Goal: Task Accomplishment & Management: Manage account settings

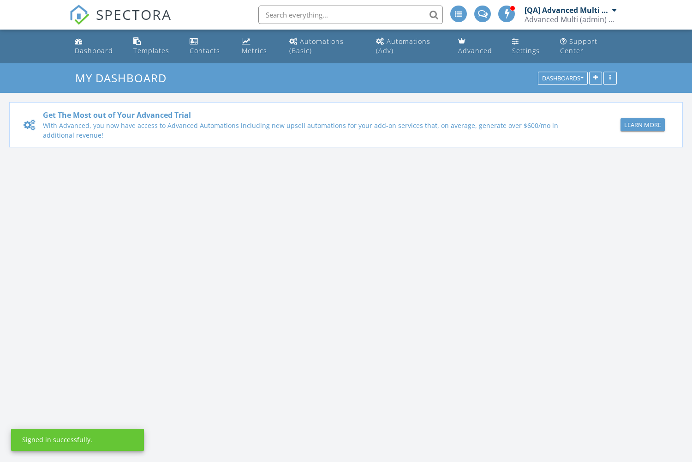
scroll to position [841, 693]
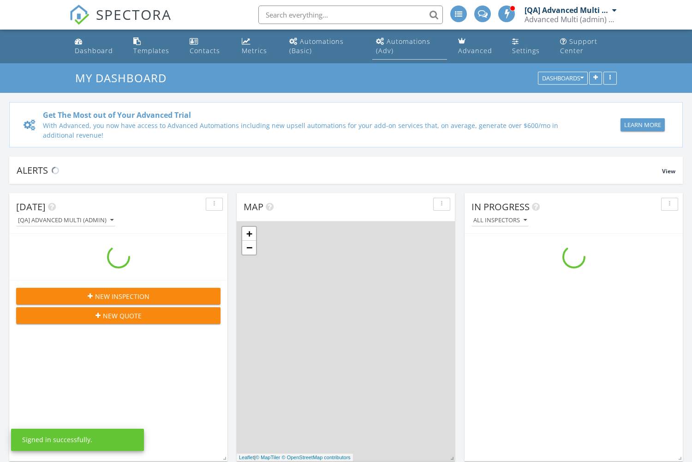
click at [409, 41] on div "Automations (Adv)" at bounding box center [403, 46] width 54 height 18
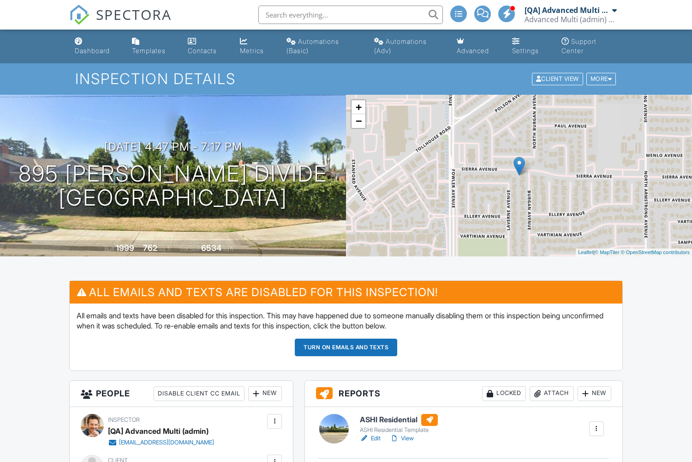
click at [346, 347] on button "Turn on emails and texts" at bounding box center [346, 347] width 102 height 18
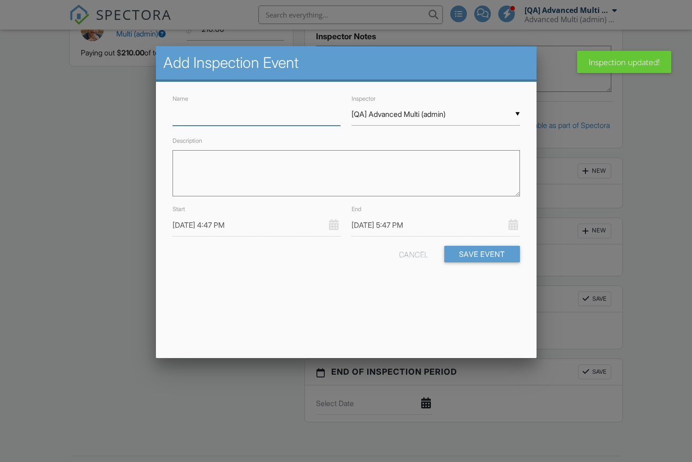
click at [256, 114] on input "Name" at bounding box center [257, 114] width 168 height 23
click at [481, 253] on button "Save Event" at bounding box center [483, 254] width 76 height 17
type input "mabl Event"
click at [481, 253] on button "Save Event" at bounding box center [483, 254] width 76 height 17
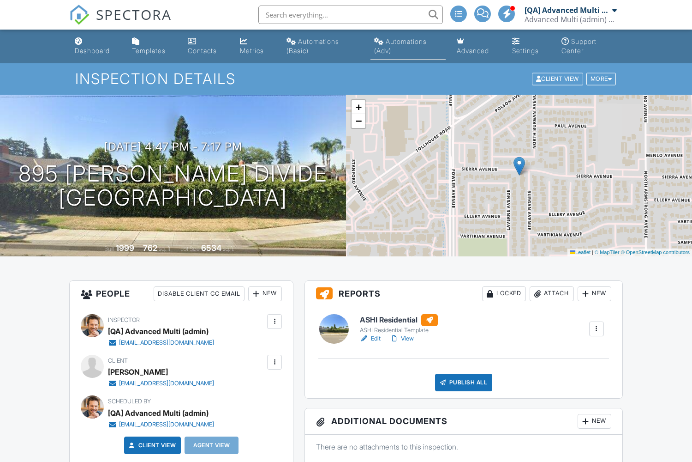
click at [407, 41] on div "Automations (Adv)" at bounding box center [400, 45] width 53 height 17
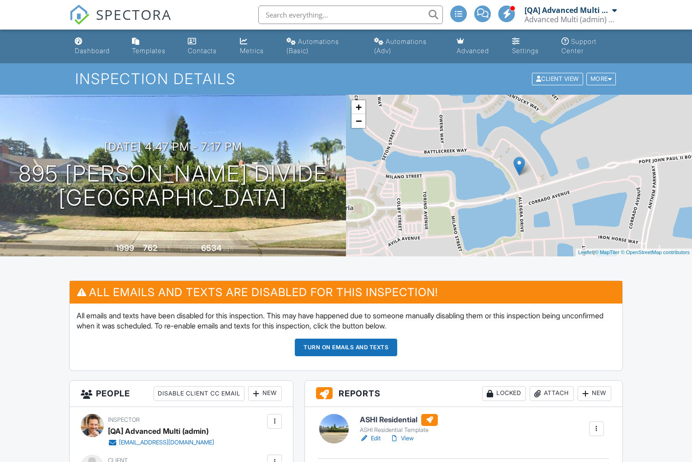
click at [346, 347] on button "Turn on emails and texts" at bounding box center [346, 347] width 102 height 18
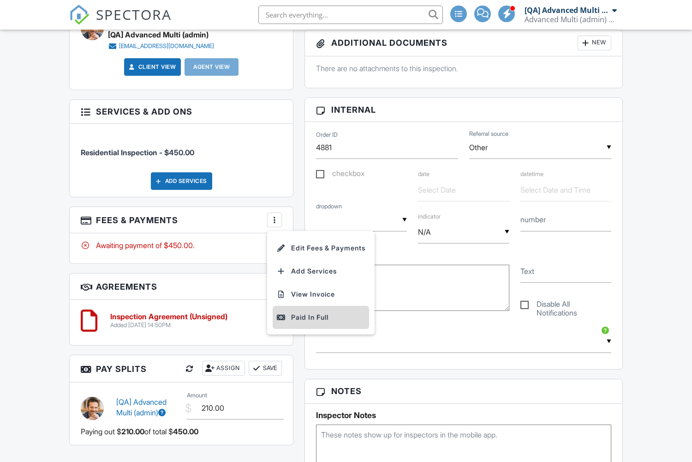
click at [323, 323] on div "Paid In Full" at bounding box center [321, 317] width 89 height 11
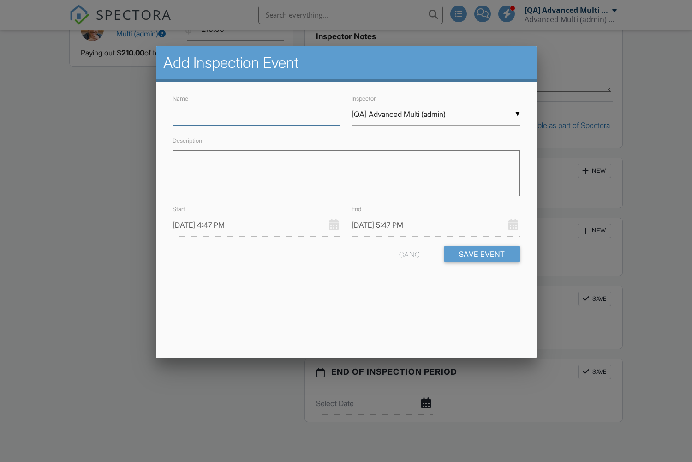
click at [256, 114] on input "Name" at bounding box center [257, 114] width 168 height 23
click at [481, 253] on button "Save Event" at bounding box center [483, 254] width 76 height 17
type input "mabl Event"
click at [481, 253] on button "Save Event" at bounding box center [483, 254] width 76 height 17
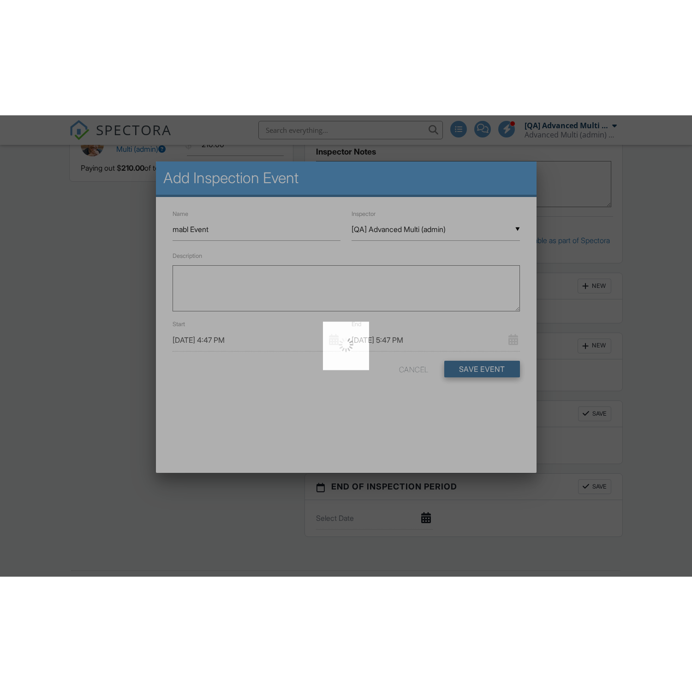
scroll to position [743, 0]
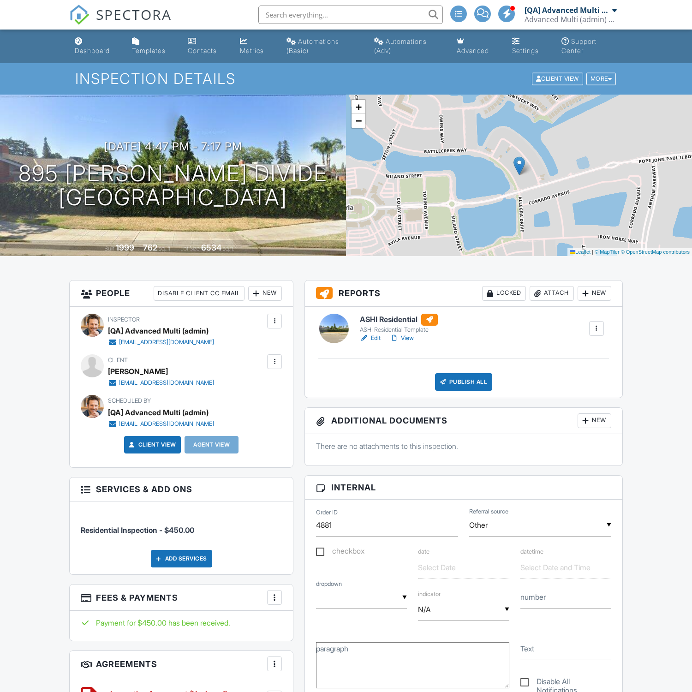
scroll to position [822, 0]
